Goal: Task Accomplishment & Management: Manage account settings

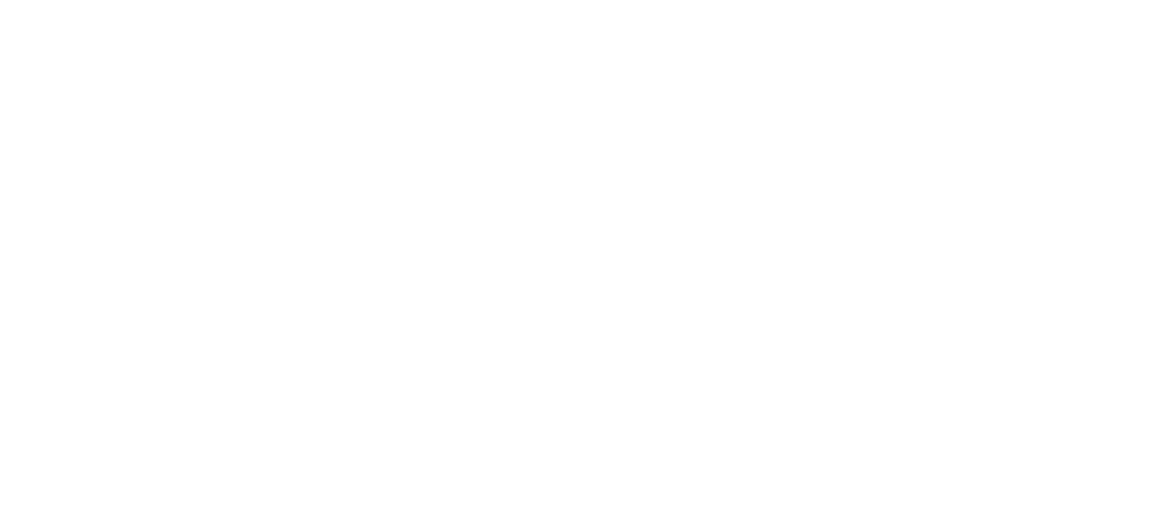
type input "**********"
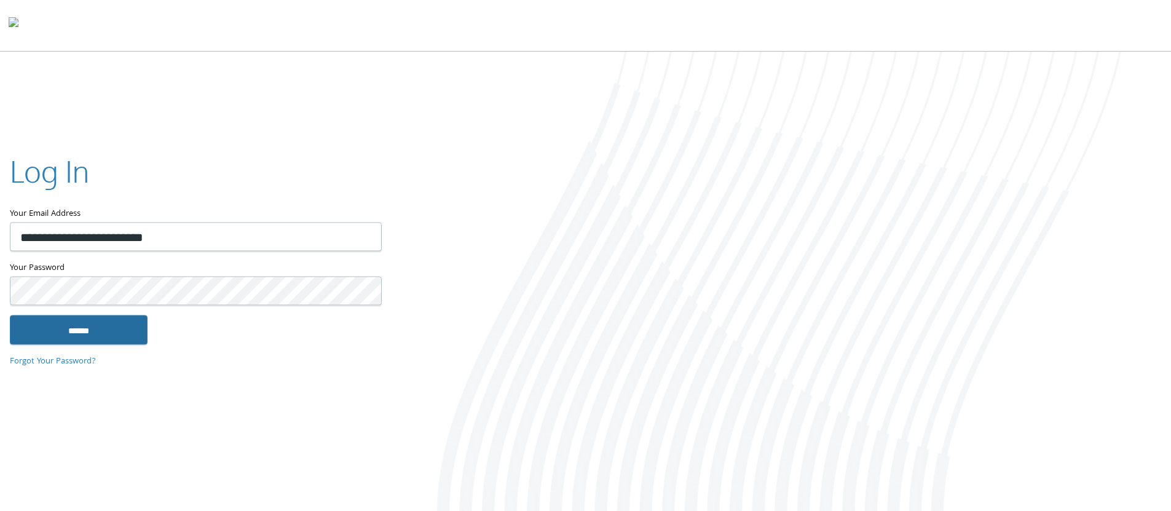
click at [73, 331] on input "******" at bounding box center [79, 330] width 138 height 30
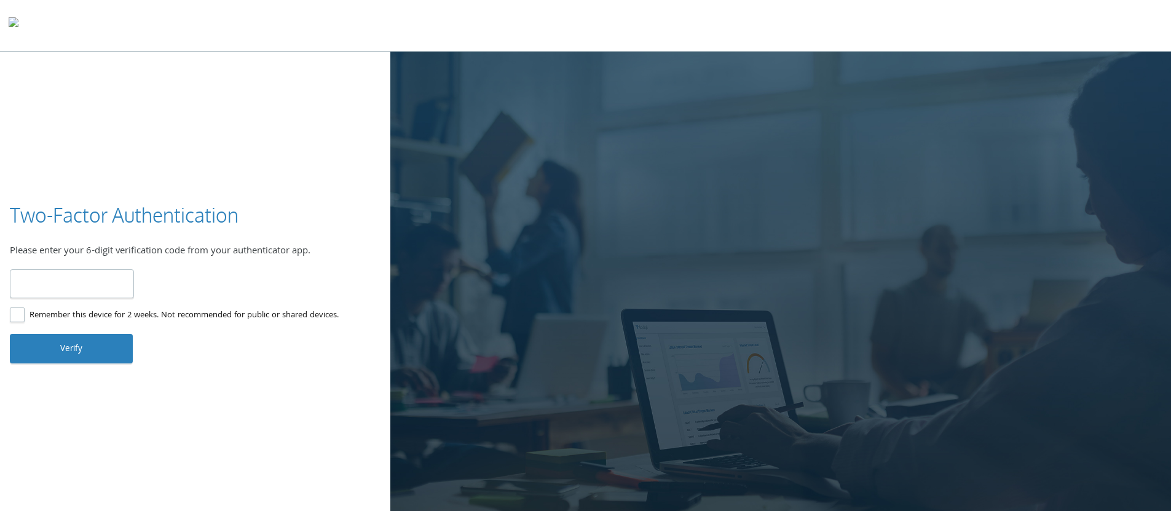
paste input "******"
type input "******"
